Goal: Information Seeking & Learning: Learn about a topic

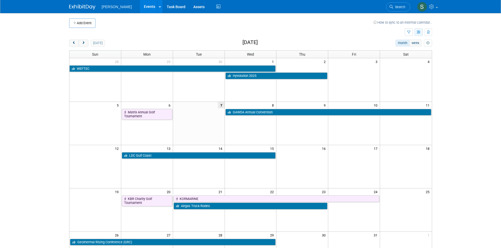
click at [418, 34] on icon "button" at bounding box center [419, 32] width 4 height 3
drag, startPoint x: 388, startPoint y: 32, endPoint x: 408, endPoint y: 32, distance: 20.8
click at [388, 32] on td at bounding box center [236, 32] width 335 height 9
click at [409, 32] on icon "button" at bounding box center [408, 32] width 3 height 3
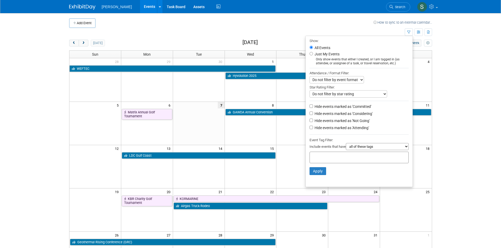
click at [374, 147] on select "all of these tags any one of these tags only and exactly these specific tags" at bounding box center [377, 146] width 63 height 7
select select "any"
click at [346, 145] on select "all of these tags any one of these tags only and exactly these specific tags" at bounding box center [377, 146] width 63 height 7
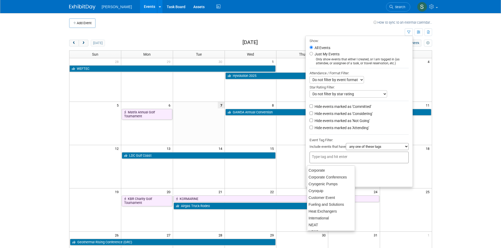
click at [363, 160] on div at bounding box center [358, 158] width 99 height 12
click at [337, 181] on div "Cryogenic Pumps" at bounding box center [331, 184] width 48 height 7
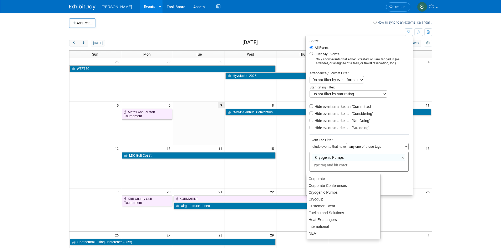
click at [320, 179] on div "Corporate" at bounding box center [343, 179] width 73 height 7
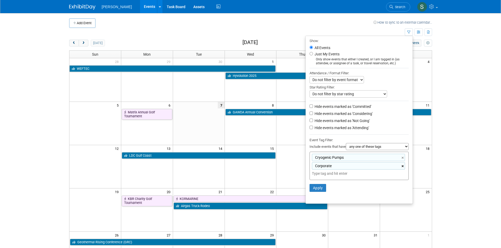
click at [403, 170] on link "×" at bounding box center [402, 167] width 3 height 6
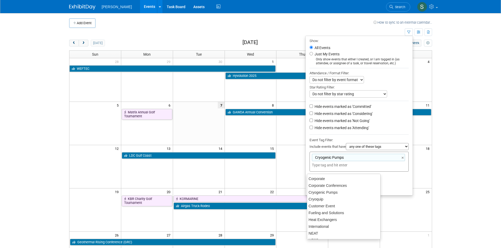
click at [387, 182] on li "Apply Clear Filters" at bounding box center [359, 180] width 107 height 16
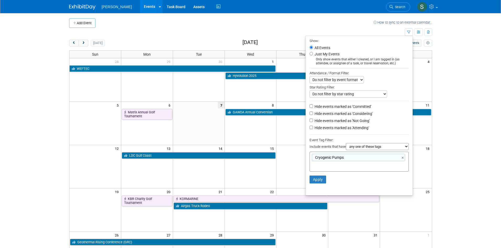
click at [348, 168] on input "text" at bounding box center [349, 165] width 74 height 5
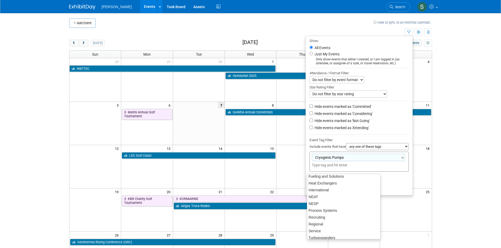
scroll to position [40, 0]
click at [332, 195] on div "NEAT" at bounding box center [344, 193] width 74 height 7
type input "Cryogenic Pumps, NEAT"
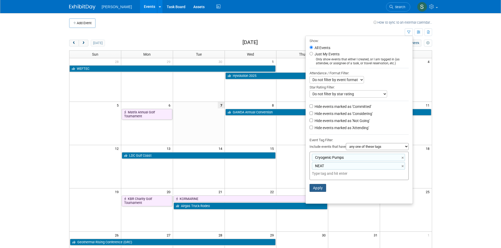
click at [309, 187] on button "Apply" at bounding box center [317, 188] width 17 height 8
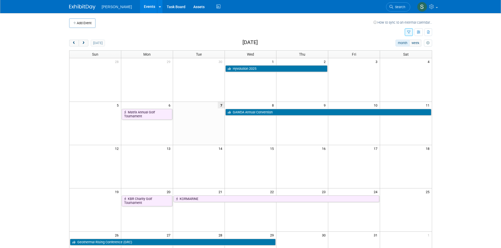
click at [74, 39] on div "Add Event How to sync to an external calendar... New Event Duplicate Event Warn…" at bounding box center [250, 171] width 371 height 317
click at [74, 42] on span "prev" at bounding box center [74, 43] width 4 height 3
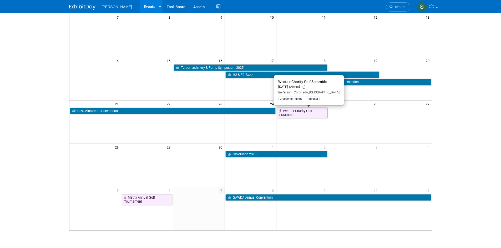
scroll to position [79, 0]
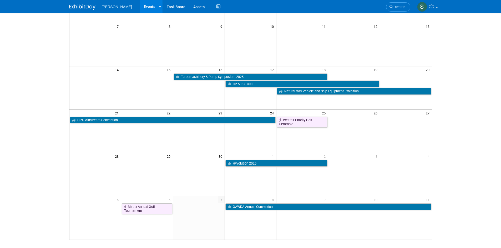
click at [400, 136] on td at bounding box center [406, 131] width 52 height 43
click at [347, 127] on td at bounding box center [354, 121] width 52 height 11
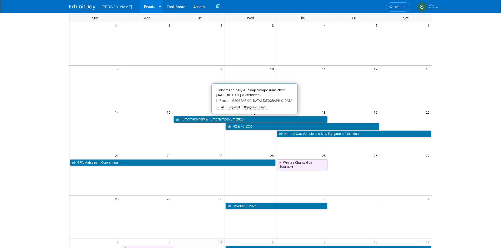
scroll to position [26, 0]
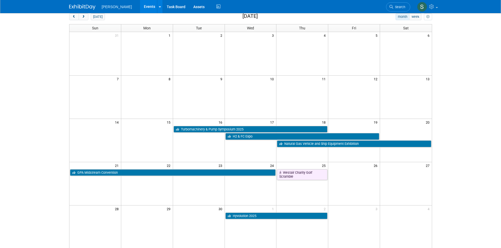
click at [466, 200] on body "Nikkiso CEIG Events Add Event Bulk Upload Events Shareable Event Boards Recentl…" at bounding box center [250, 98] width 501 height 248
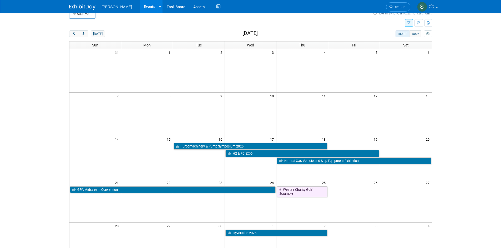
scroll to position [0, 0]
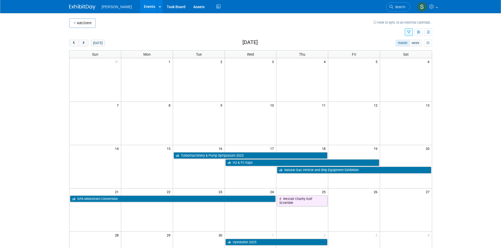
click at [406, 31] on button "button" at bounding box center [409, 32] width 8 height 8
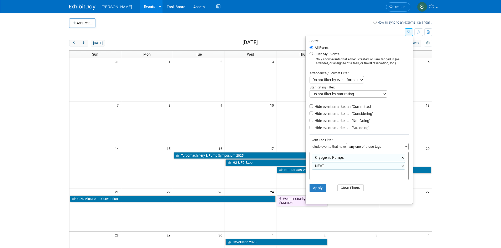
click at [401, 158] on link "×" at bounding box center [402, 158] width 3 height 6
type input "NEAT"
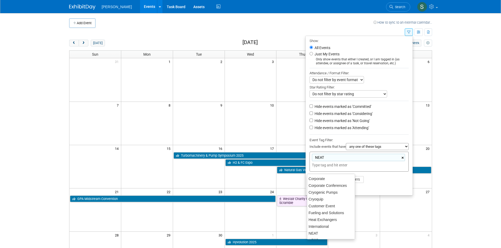
click at [401, 159] on link "×" at bounding box center [402, 158] width 3 height 6
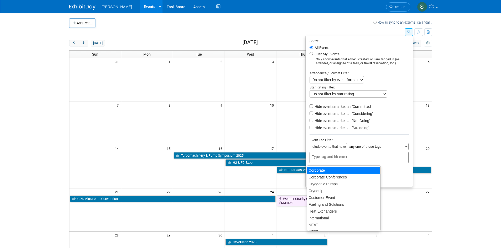
click at [399, 179] on li "Apply Clear Filters" at bounding box center [359, 172] width 107 height 16
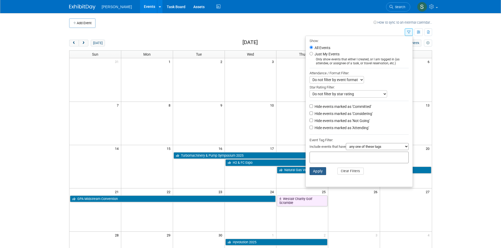
click at [319, 173] on button "Apply" at bounding box center [317, 171] width 17 height 8
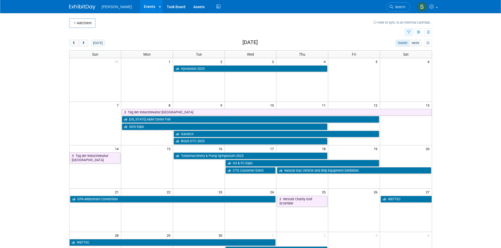
click at [407, 34] on button "button" at bounding box center [409, 32] width 8 height 8
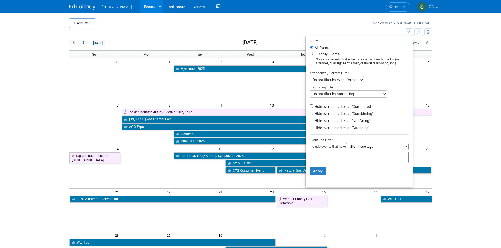
click at [365, 149] on select "all of these tags any one of these tags only and exactly these specific tags" at bounding box center [377, 146] width 63 height 7
click at [327, 148] on div "Include events that have all of these tags any one of these tags only and exact…" at bounding box center [358, 147] width 99 height 9
click at [380, 31] on td at bounding box center [236, 32] width 335 height 9
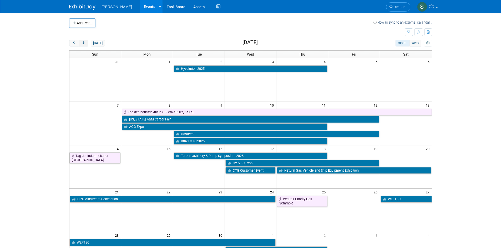
click at [86, 45] on button "next" at bounding box center [84, 43] width 10 height 7
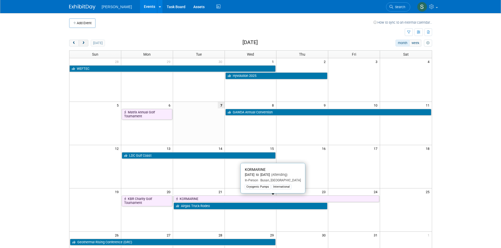
click at [83, 43] on span "next" at bounding box center [84, 43] width 4 height 3
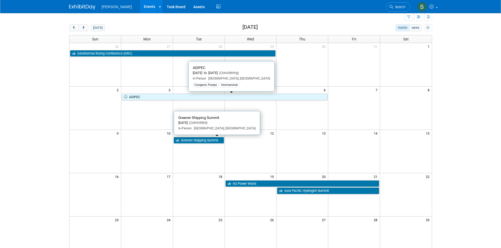
scroll to position [26, 0]
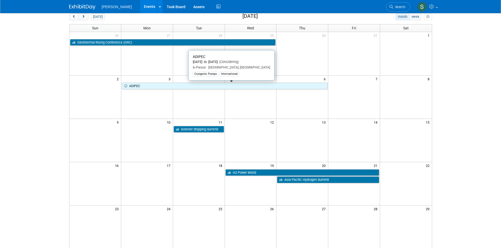
click at [252, 142] on td at bounding box center [251, 140] width 52 height 43
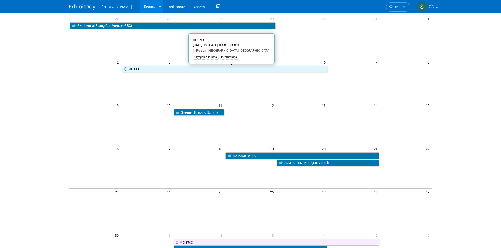
scroll to position [53, 0]
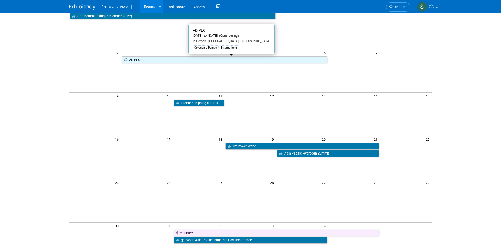
click at [480, 108] on body "Nikkiso CEIG Events Add Event Bulk Upload Events Shareable Event Boards Recentl…" at bounding box center [250, 71] width 501 height 248
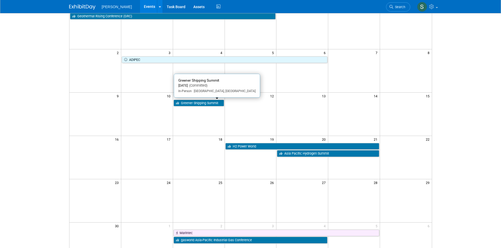
click at [225, 128] on td at bounding box center [251, 114] width 52 height 43
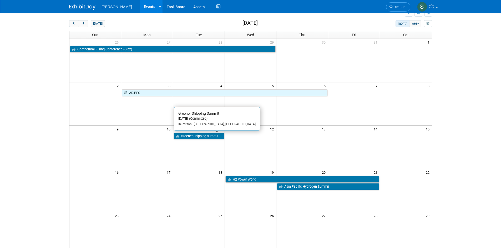
scroll to position [0, 0]
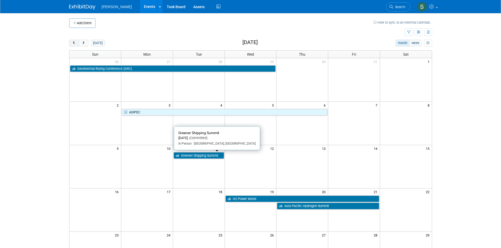
click at [74, 43] on span "prev" at bounding box center [74, 43] width 4 height 3
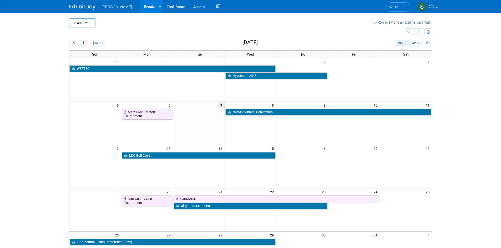
click at [85, 43] on span "next" at bounding box center [84, 43] width 4 height 3
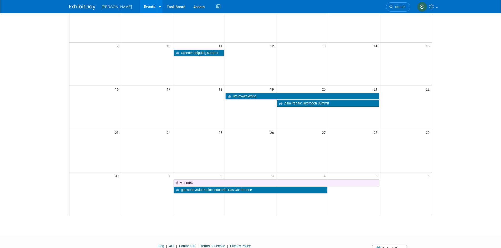
scroll to position [101, 0]
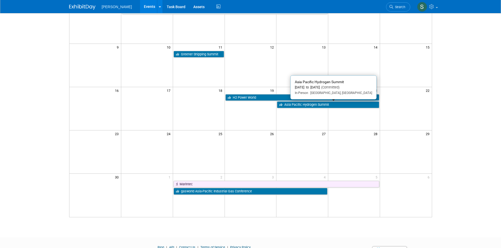
click at [301, 135] on td "27" at bounding box center [302, 133] width 52 height 7
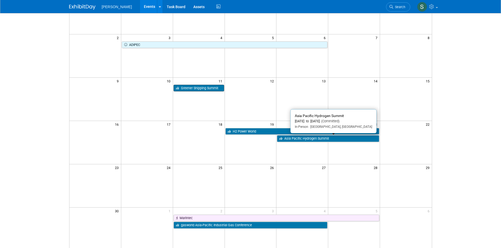
scroll to position [0, 0]
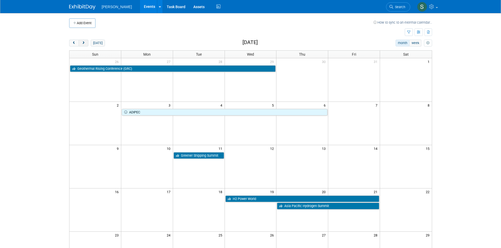
click at [81, 42] on button "next" at bounding box center [84, 43] width 10 height 7
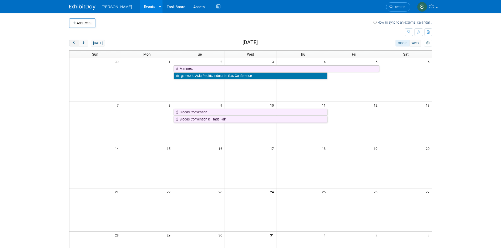
click at [74, 43] on span "prev" at bounding box center [74, 43] width 4 height 3
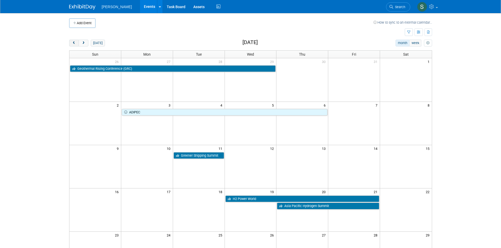
click at [74, 43] on span "prev" at bounding box center [74, 43] width 4 height 3
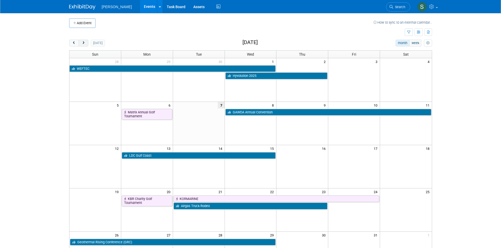
click at [85, 44] on span "next" at bounding box center [84, 43] width 4 height 3
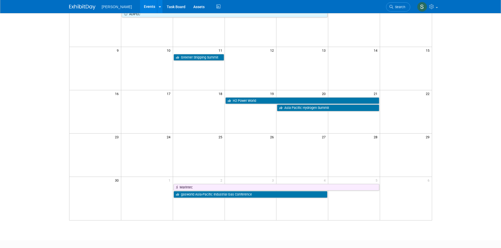
scroll to position [105, 0]
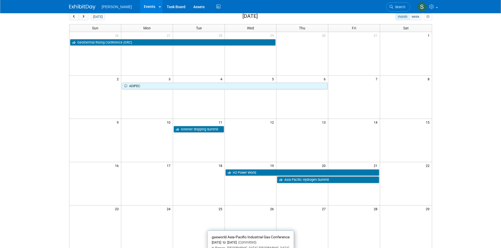
click at [188, 176] on td at bounding box center [199, 176] width 52 height 14
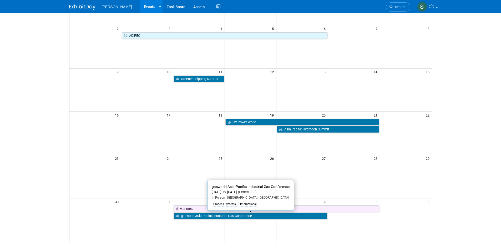
scroll to position [79, 0]
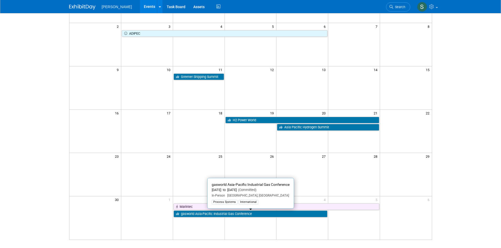
click at [169, 141] on td at bounding box center [147, 131] width 52 height 43
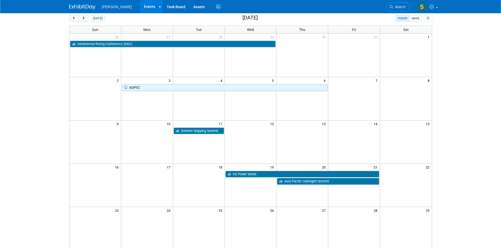
scroll to position [0, 0]
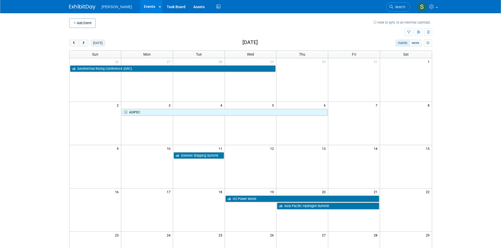
click at [101, 43] on button "[DATE]" at bounding box center [98, 43] width 14 height 7
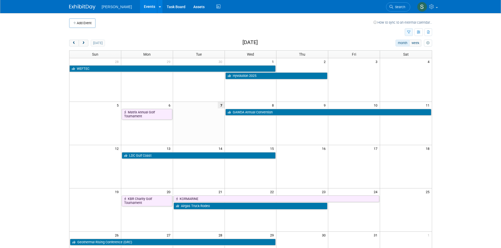
click at [408, 34] on button "button" at bounding box center [409, 32] width 8 height 8
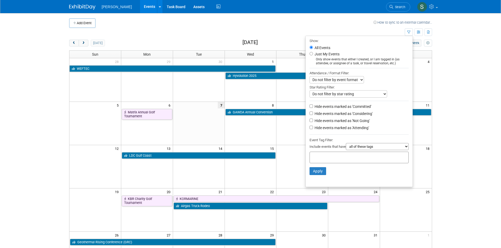
click at [354, 149] on select "all of these tags any one of these tags only and exactly these specific tags" at bounding box center [377, 146] width 63 height 7
select select "any"
click at [346, 145] on select "all of these tags any one of these tags only and exactly these specific tags" at bounding box center [377, 146] width 63 height 7
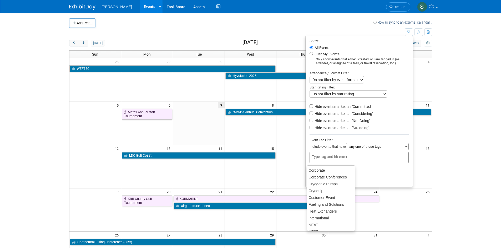
click at [341, 159] on input "text" at bounding box center [333, 156] width 42 height 5
click at [328, 184] on div "Cryogenic Pumps" at bounding box center [331, 184] width 48 height 7
type input "Cryogenic Pumps"
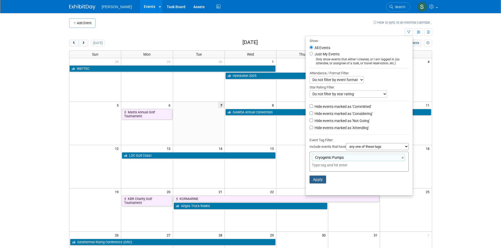
click at [317, 179] on button "Apply" at bounding box center [317, 180] width 17 height 8
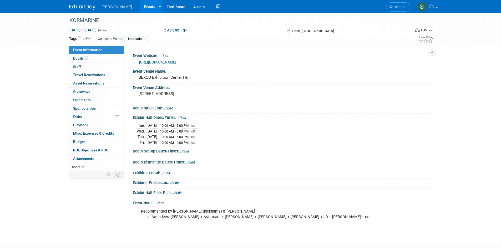
click at [184, 30] on button "Attending" at bounding box center [175, 31] width 27 height 6
click at [183, 54] on link "Not Going" at bounding box center [183, 53] width 42 height 7
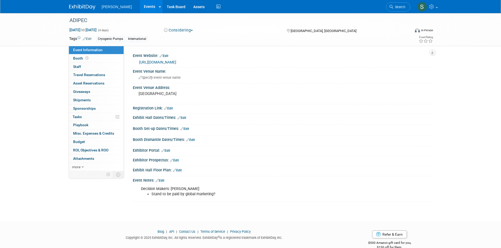
click at [161, 179] on link "Edit" at bounding box center [160, 181] width 9 height 4
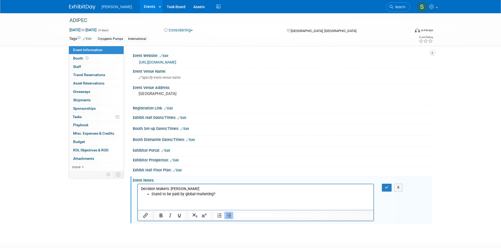
click at [229, 194] on li "Stand to be paid by global marketing?" at bounding box center [260, 194] width 219 height 5
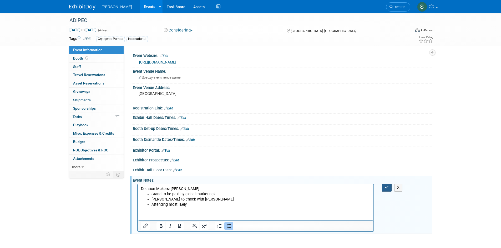
click at [385, 188] on icon "button" at bounding box center [387, 188] width 4 height 4
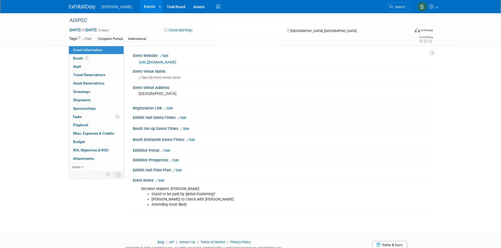
click at [182, 228] on body "Nikkiso CEIG Events Add Event Bulk Upload Events Shareable Event Boards Recentl…" at bounding box center [250, 124] width 501 height 248
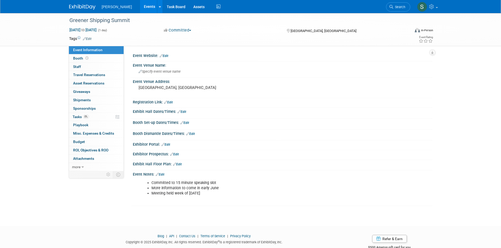
click at [163, 174] on link "Edit" at bounding box center [160, 175] width 9 height 4
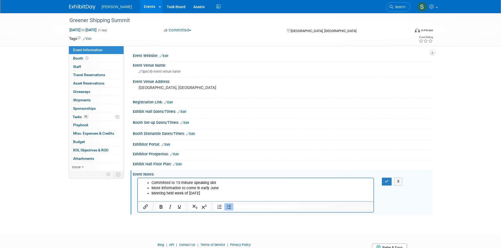
click at [209, 194] on li "Meeting held week of June 2nd" at bounding box center [260, 193] width 219 height 5
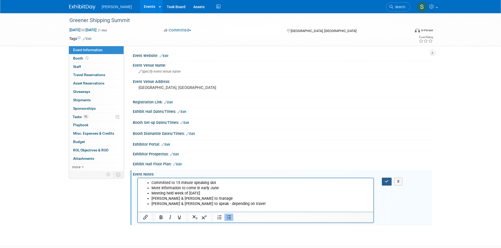
click at [385, 181] on icon "button" at bounding box center [387, 182] width 4 height 4
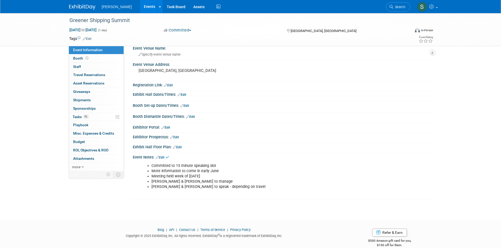
scroll to position [25, 0]
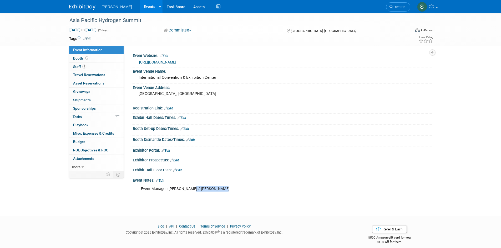
drag, startPoint x: 190, startPoint y: 189, endPoint x: 230, endPoint y: 189, distance: 40.0
click at [230, 189] on div "Event Manager: [PERSON_NAME] / [PERSON_NAME]" at bounding box center [255, 189] width 237 height 11
click at [39, 58] on div "Asia Pacific Hydrogen Summit [DATE] to [DATE] (2 days) [DATE] to [DATE] Committ…" at bounding box center [250, 110] width 501 height 194
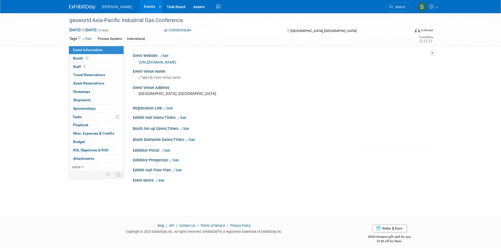
click at [165, 189] on div at bounding box center [255, 186] width 237 height 5
click at [177, 30] on button "Committed" at bounding box center [177, 31] width 31 height 6
click at [180, 61] on link "Attending" at bounding box center [183, 60] width 42 height 7
click at [245, 198] on div "gasworld Asia-Pacific Industrial Gas Conference Dec 2, 2025 to Dec 4, 2025 (3 d…" at bounding box center [250, 109] width 501 height 193
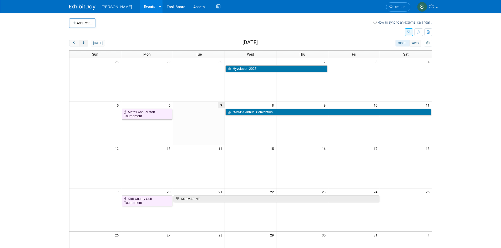
click at [85, 43] on span "next" at bounding box center [84, 43] width 4 height 3
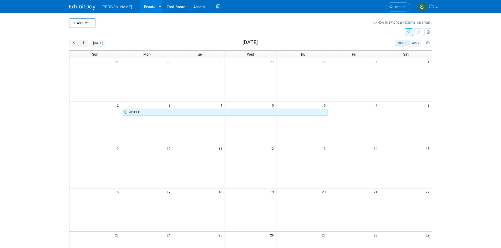
click at [84, 42] on span "next" at bounding box center [84, 43] width 4 height 3
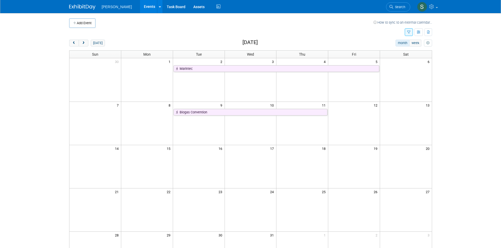
click at [408, 33] on icon "button" at bounding box center [408, 32] width 3 height 3
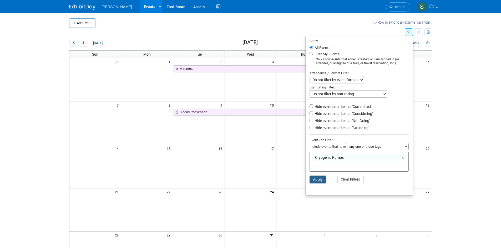
click at [319, 182] on button "Apply" at bounding box center [317, 180] width 17 height 8
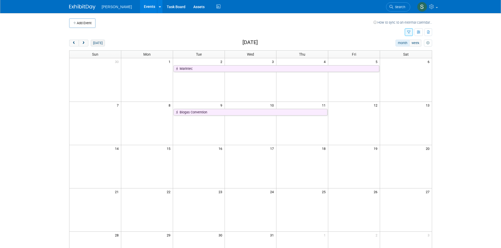
click at [100, 43] on button "[DATE]" at bounding box center [98, 43] width 14 height 7
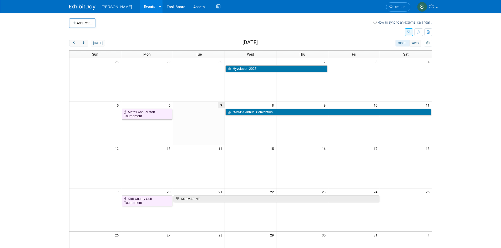
drag, startPoint x: 64, startPoint y: 52, endPoint x: 354, endPoint y: 194, distance: 323.6
click at [354, 194] on body "[PERSON_NAME] Events Add Event Bulk Upload Events Shareable Event Boards Recent…" at bounding box center [250, 124] width 501 height 248
click at [380, 153] on td at bounding box center [406, 166] width 52 height 43
click at [215, 31] on td at bounding box center [236, 32] width 335 height 9
drag, startPoint x: 217, startPoint y: 32, endPoint x: 387, endPoint y: 147, distance: 205.3
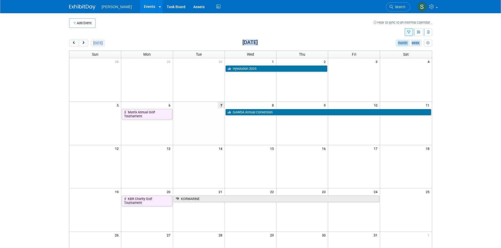
click at [387, 147] on div "Add Event How to sync to an external calendar... New Event Duplicate Event Warn…" at bounding box center [250, 171] width 371 height 317
click at [444, 142] on body "Nikkiso CEIG Events Add Event Bulk Upload Events Shareable Event Boards Recentl…" at bounding box center [250, 124] width 501 height 248
click at [393, 157] on td at bounding box center [406, 166] width 52 height 43
click at [455, 170] on body "Nikkiso CEIG Events Add Event Bulk Upload Events Shareable Event Boards Recentl…" at bounding box center [250, 124] width 501 height 248
click at [83, 43] on span "next" at bounding box center [84, 43] width 4 height 3
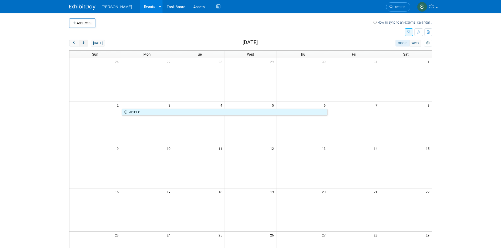
click at [83, 43] on span "next" at bounding box center [84, 43] width 4 height 3
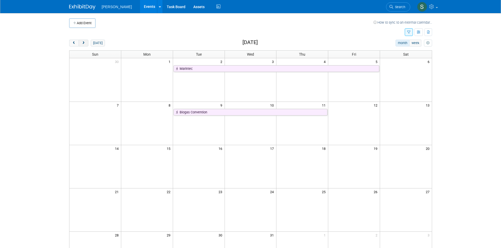
click at [79, 44] on button "next" at bounding box center [84, 43] width 10 height 7
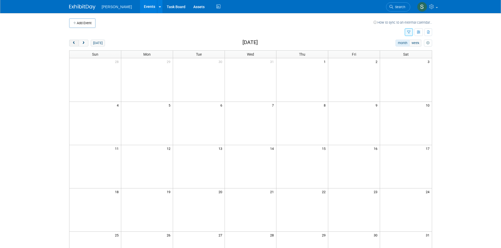
click at [73, 44] on span "prev" at bounding box center [74, 43] width 4 height 3
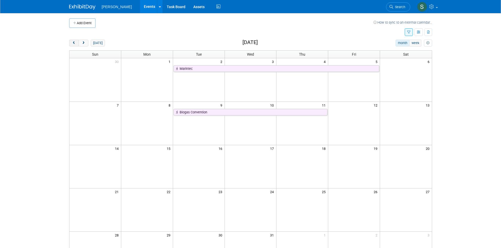
click at [73, 44] on span "prev" at bounding box center [74, 43] width 4 height 3
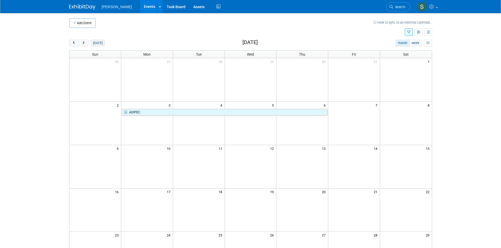
click at [95, 44] on button "today" at bounding box center [98, 43] width 14 height 7
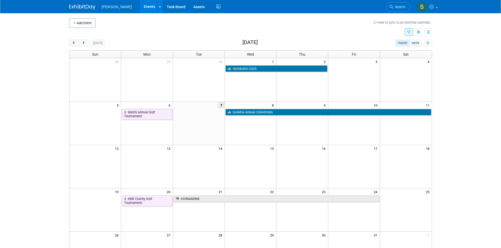
click at [150, 43] on div "today month week October 2025" at bounding box center [250, 43] width 363 height 7
click at [80, 43] on button "next" at bounding box center [84, 43] width 10 height 7
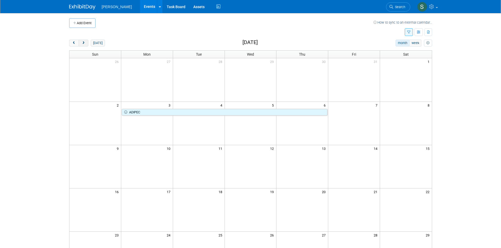
click at [80, 43] on button "next" at bounding box center [84, 43] width 10 height 7
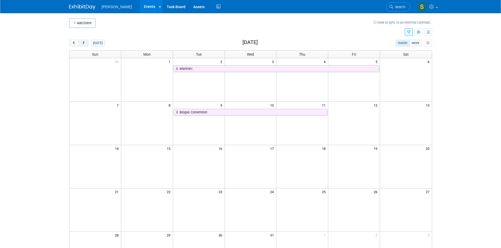
click at [80, 43] on button "next" at bounding box center [84, 43] width 10 height 7
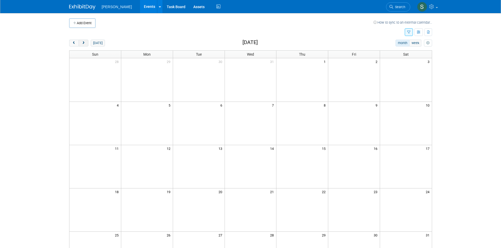
click at [87, 43] on button "next" at bounding box center [84, 43] width 10 height 7
